Goal: Task Accomplishment & Management: Use online tool/utility

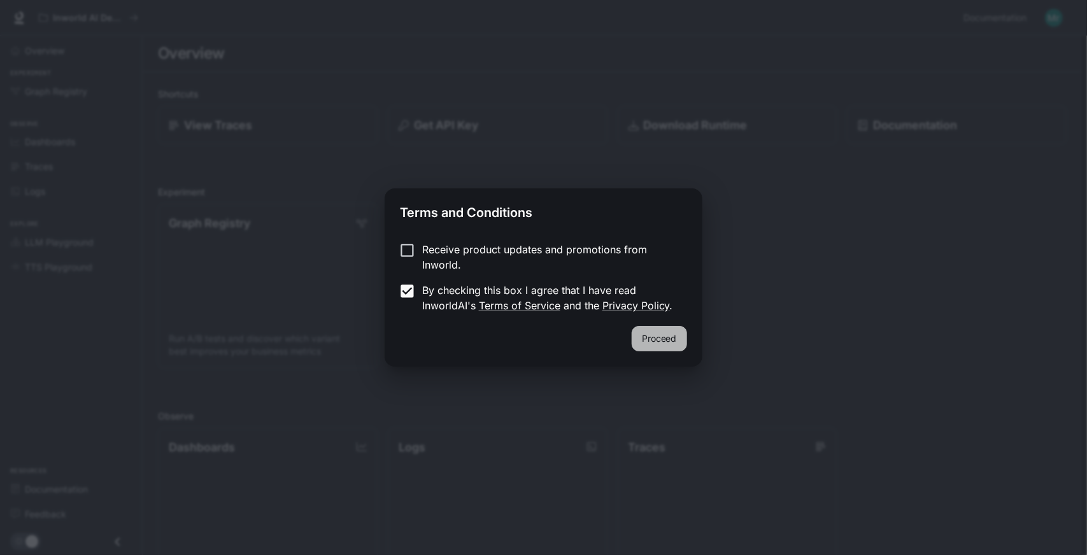
click at [647, 327] on button "Proceed" at bounding box center [659, 338] width 55 height 25
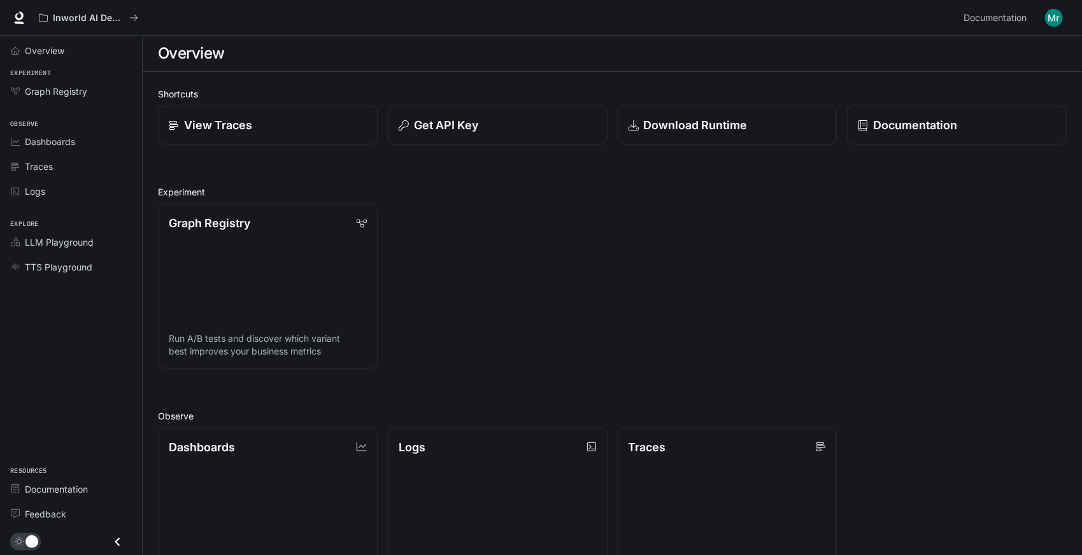
click at [1058, 15] on img "button" at bounding box center [1054, 18] width 18 height 18
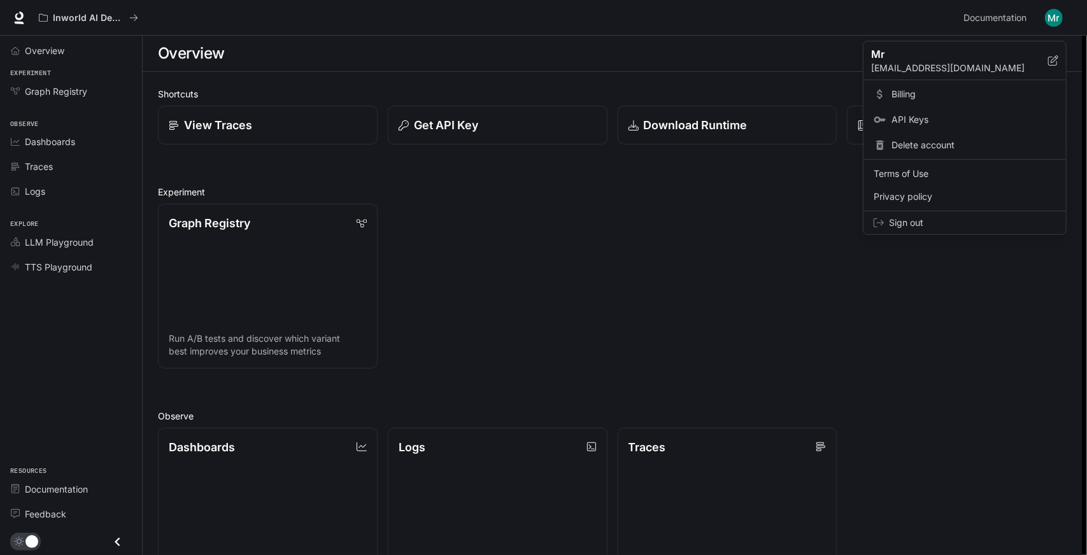
click at [56, 140] on div at bounding box center [543, 277] width 1087 height 555
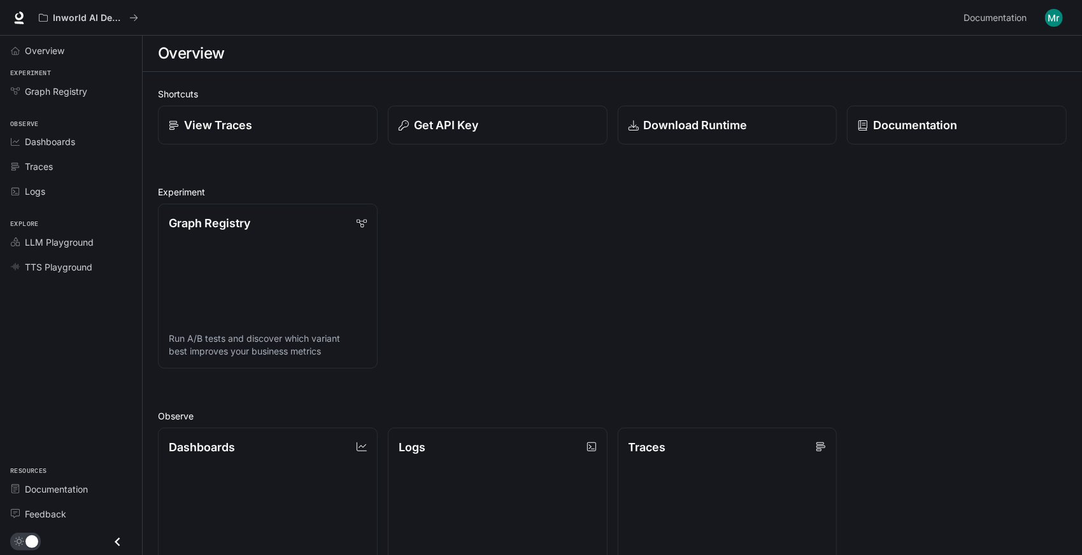
click at [54, 150] on link "Dashboards" at bounding box center [71, 142] width 132 height 22
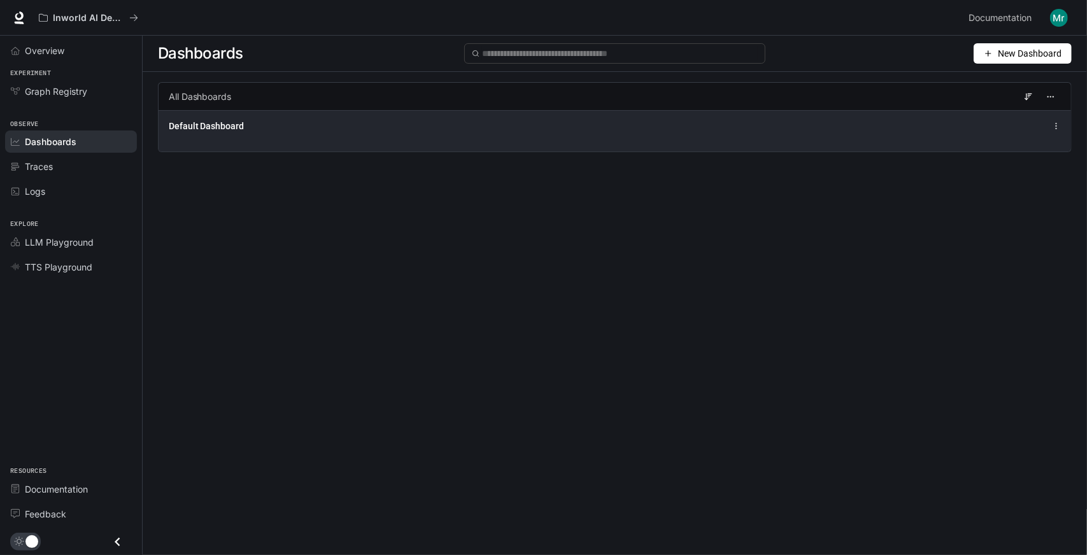
click at [698, 125] on div "Default Dashboard" at bounding box center [615, 125] width 892 height 15
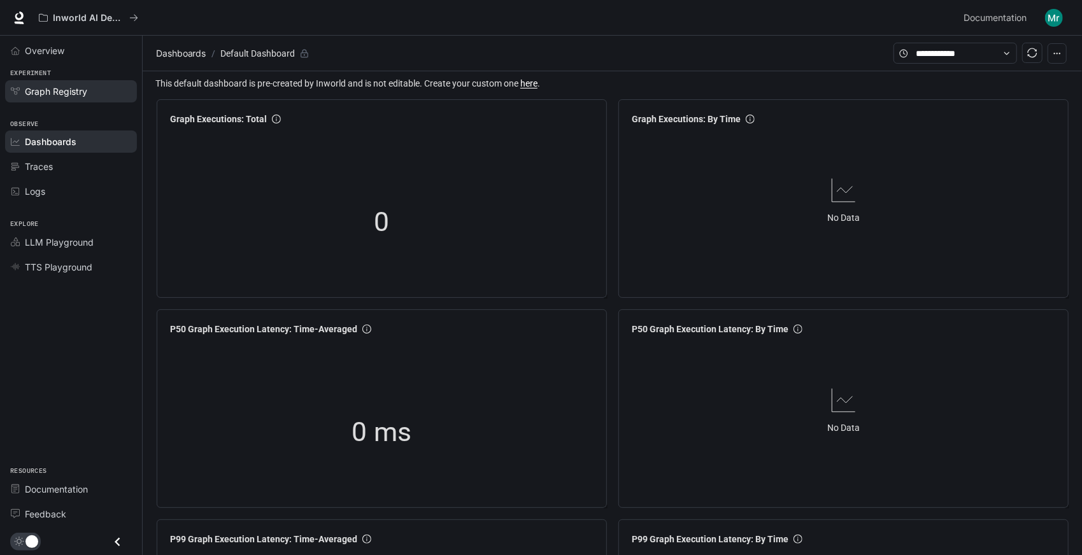
click at [50, 90] on span "Graph Registry" at bounding box center [56, 91] width 62 height 13
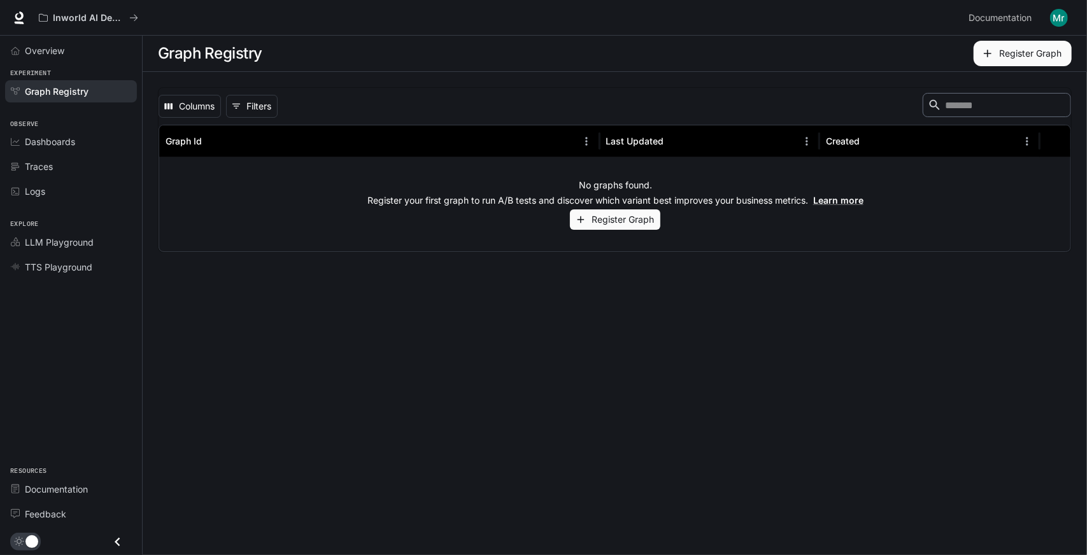
click at [1068, 7] on button "button" at bounding box center [1059, 17] width 25 height 25
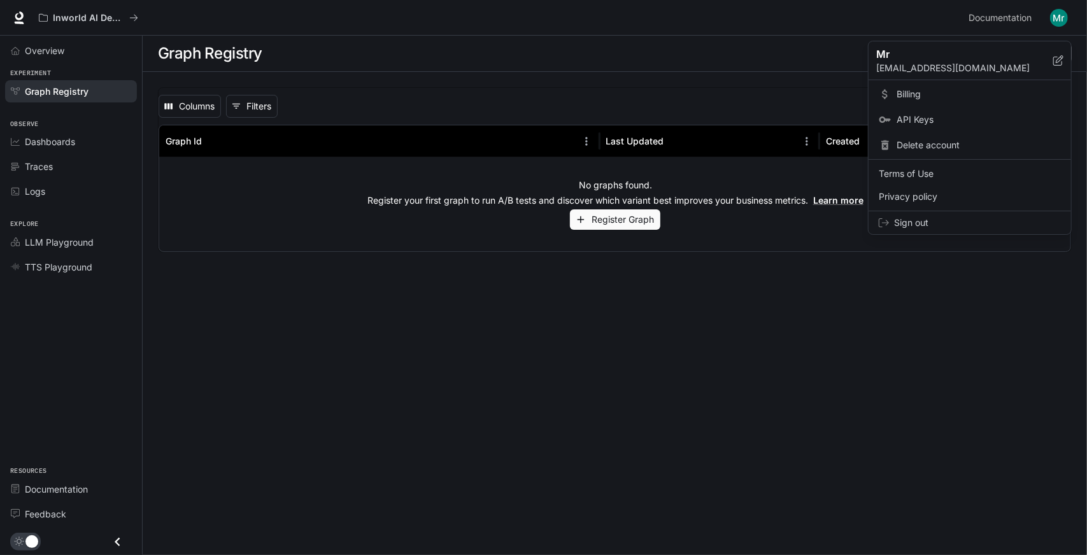
click at [39, 159] on div at bounding box center [543, 277] width 1087 height 555
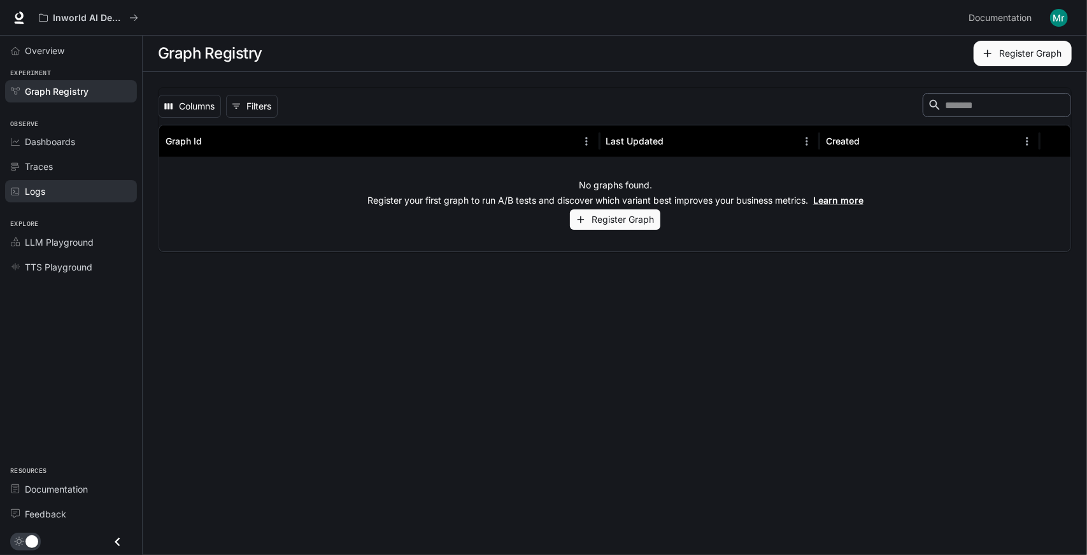
click at [52, 185] on div "Logs" at bounding box center [78, 191] width 106 height 13
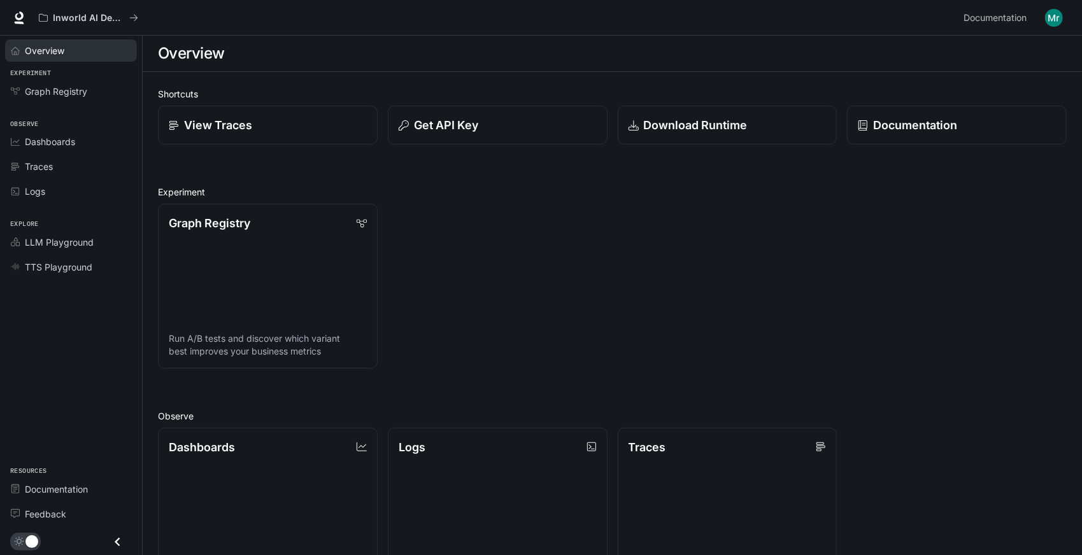
click at [52, 48] on span "Overview" at bounding box center [44, 50] width 39 height 13
click at [51, 48] on span "Overview" at bounding box center [45, 50] width 41 height 13
click at [885, 121] on p "Documentation" at bounding box center [915, 125] width 85 height 17
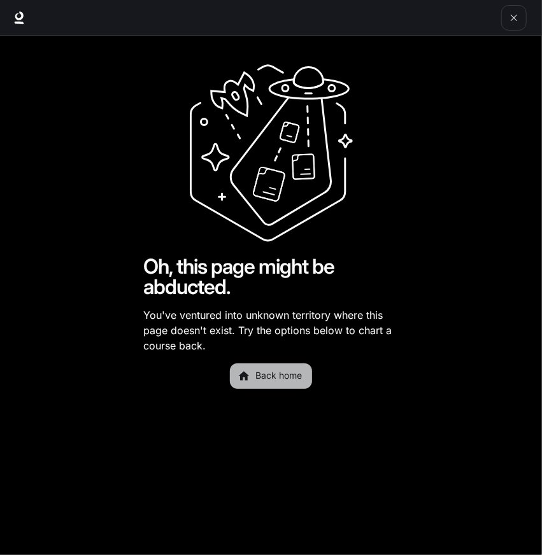
click at [281, 375] on link "Back home" at bounding box center [271, 376] width 82 height 25
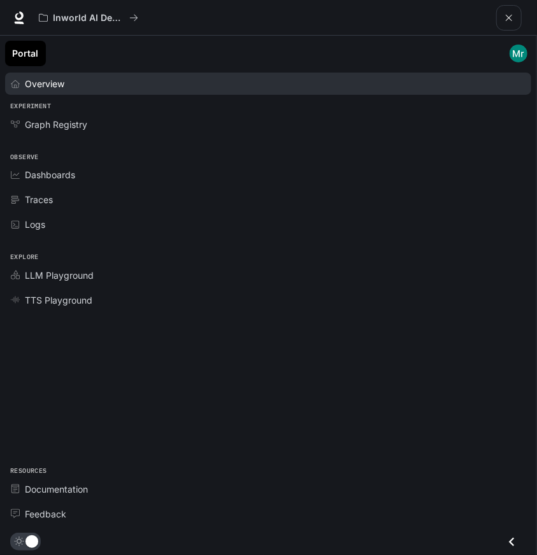
click at [90, 80] on div "Overview" at bounding box center [275, 83] width 501 height 13
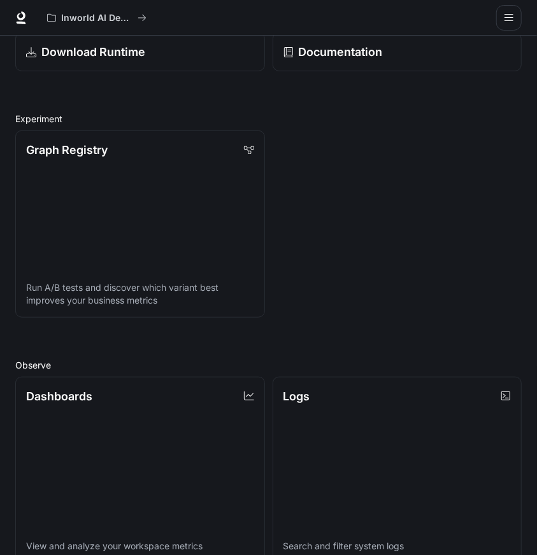
scroll to position [127, 0]
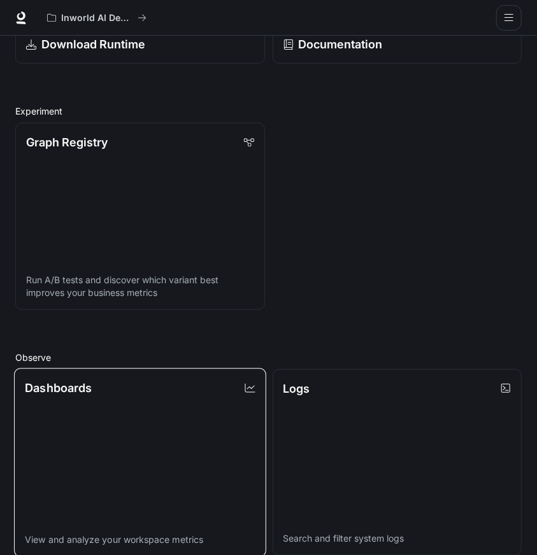
click at [65, 396] on link "Dashboards View and analyze your workspace metrics" at bounding box center [140, 462] width 252 height 189
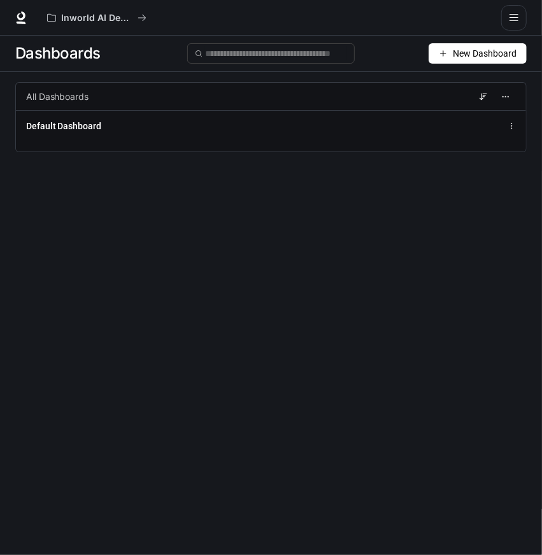
click at [488, 52] on span "New Dashboard" at bounding box center [485, 53] width 64 height 14
click at [473, 85] on div "Create dashboard" at bounding box center [463, 81] width 106 height 14
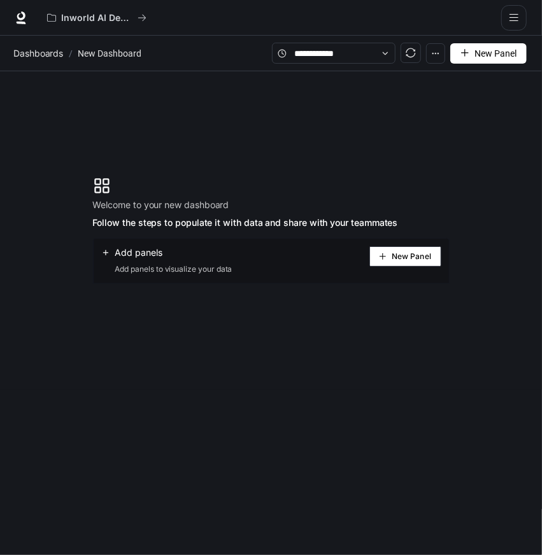
click at [419, 258] on span "New Panel" at bounding box center [411, 257] width 39 height 6
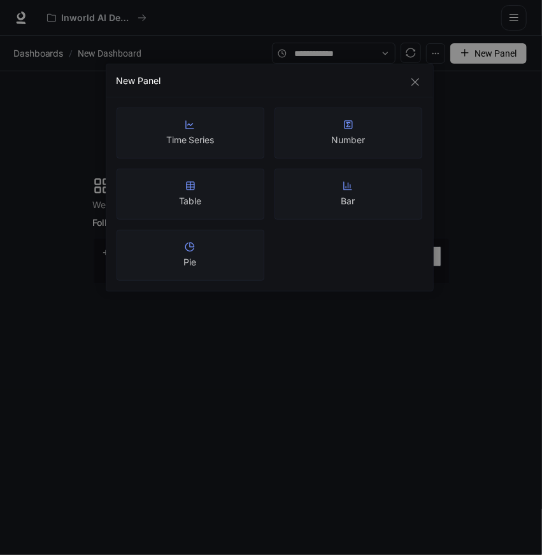
click at [350, 376] on div "New Panel Time Series Number Table Bar Pie" at bounding box center [271, 277] width 542 height 555
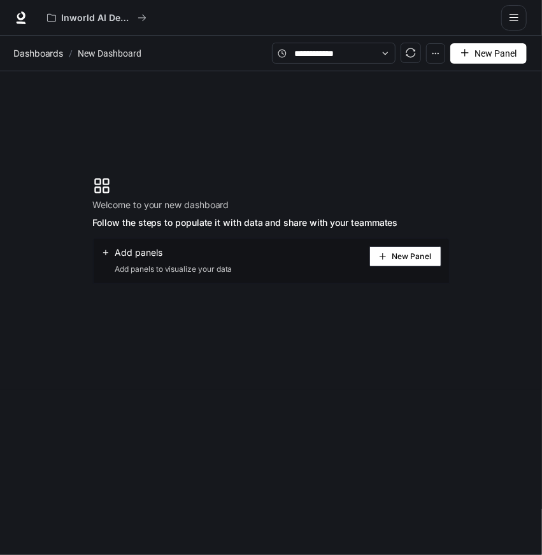
click at [428, 57] on button "button" at bounding box center [435, 53] width 19 height 20
click at [510, 7] on button "open drawer" at bounding box center [513, 17] width 25 height 25
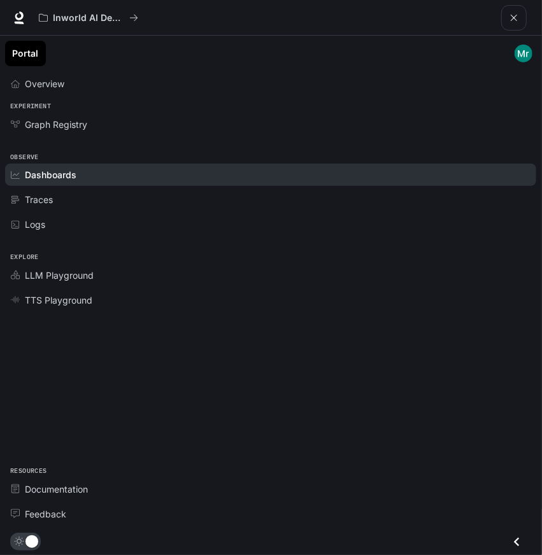
click at [19, 58] on link "Portal" at bounding box center [25, 53] width 41 height 25
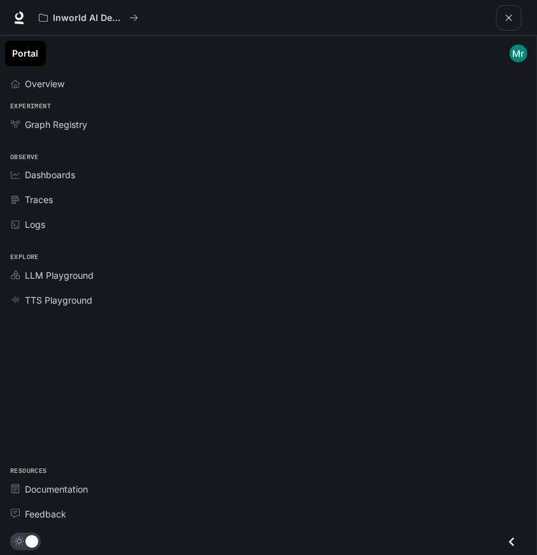
click at [19, 58] on link "Portal" at bounding box center [25, 53] width 41 height 25
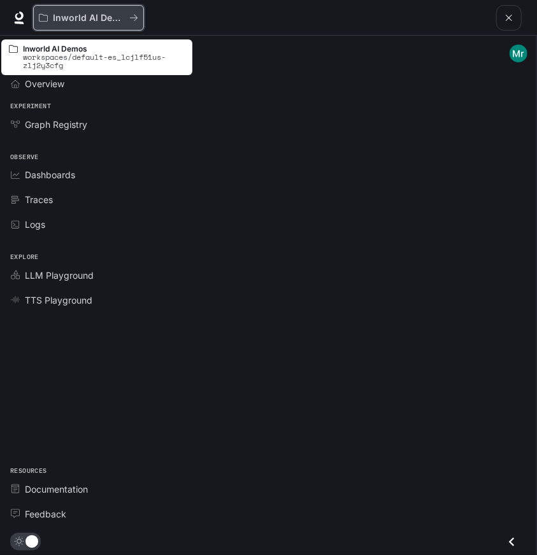
click at [41, 26] on button "Inworld AI Demos" at bounding box center [88, 17] width 111 height 25
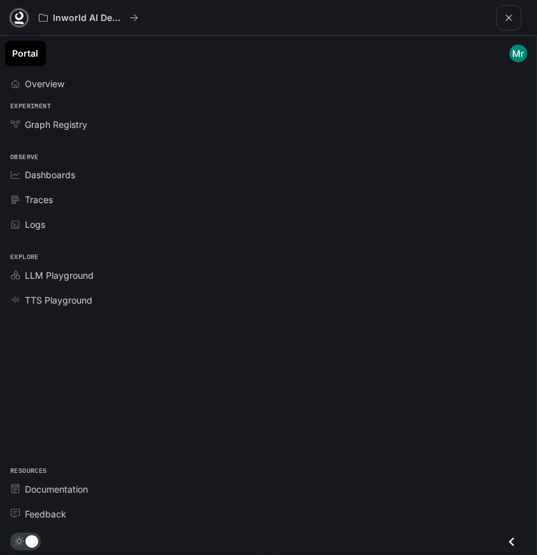
click at [18, 9] on link at bounding box center [19, 18] width 18 height 18
